Goal: Transaction & Acquisition: Subscribe to service/newsletter

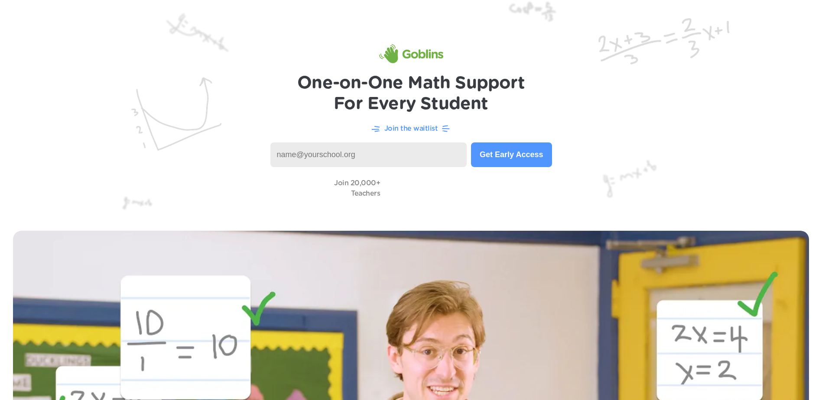
click at [517, 162] on button "Get Early Access" at bounding box center [511, 155] width 81 height 25
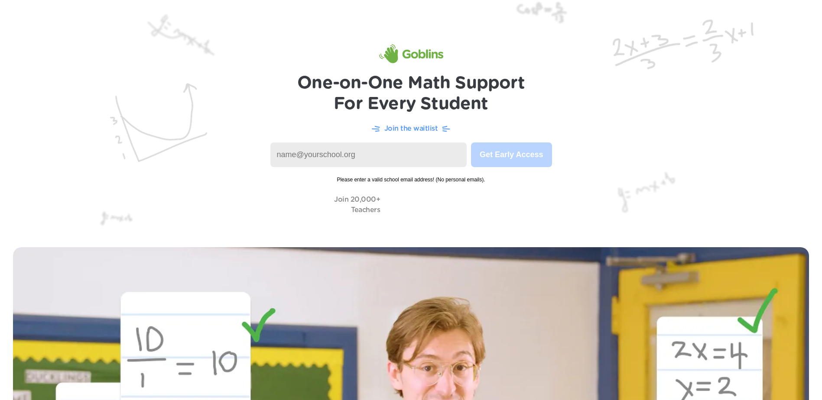
click at [428, 136] on img at bounding box center [411, 117] width 822 height 234
click at [425, 153] on input at bounding box center [368, 155] width 197 height 25
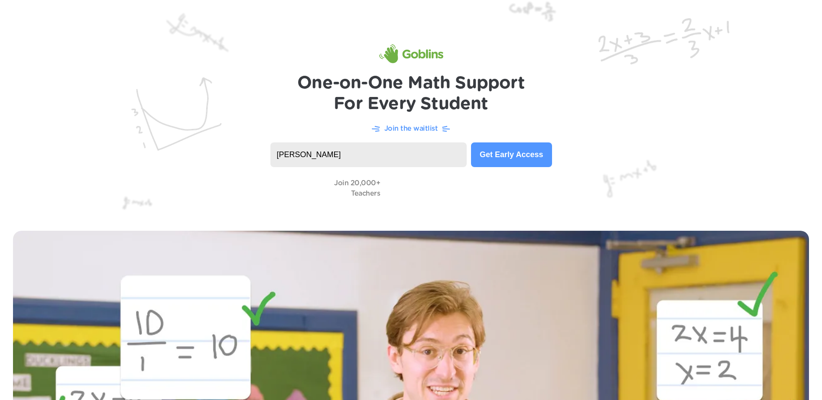
type input "[EMAIL_ADDRESS][DOMAIN_NAME]"
click at [523, 162] on button "Get Early Access" at bounding box center [511, 155] width 81 height 25
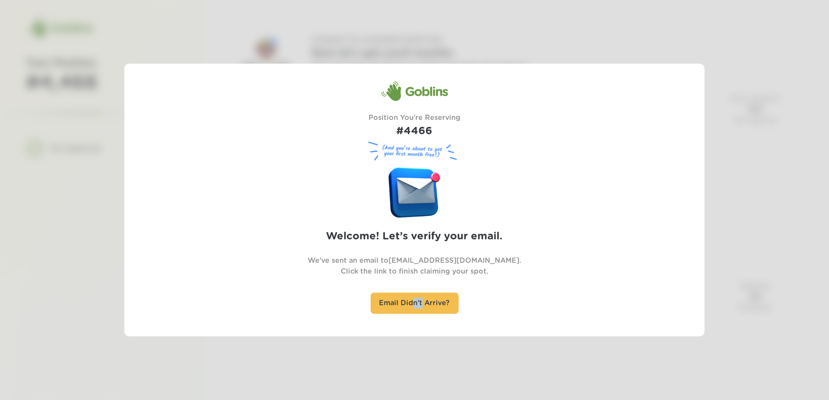
drag, startPoint x: 417, startPoint y: 320, endPoint x: 421, endPoint y: 321, distance: 4.4
click at [421, 321] on div "Goblins Position You're Reserving #4466 (And you’re about to get your first mon…" at bounding box center [414, 200] width 580 height 273
drag, startPoint x: 421, startPoint y: 321, endPoint x: 418, endPoint y: 338, distance: 16.8
click at [419, 338] on div at bounding box center [414, 200] width 829 height 400
click at [417, 306] on div "Email Didn't Arrive?" at bounding box center [414, 303] width 88 height 21
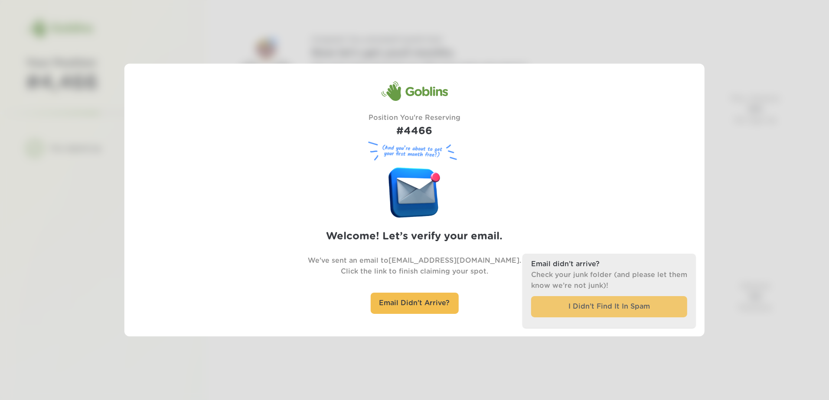
click at [613, 308] on div "I Didn’t Find It In Spam" at bounding box center [609, 306] width 156 height 21
